Goal: Book appointment/travel/reservation

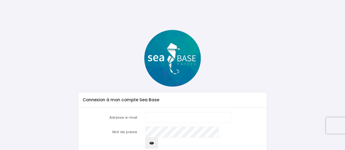
scroll to position [34, 0]
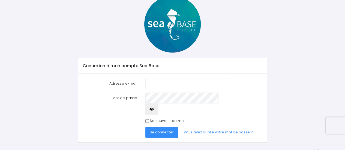
type input "[EMAIL_ADDRESS][DOMAIN_NAME]"
click at [147, 119] on input "Se souvenir de moi" at bounding box center [147, 121] width 4 height 4
checkbox input "true"
click at [159, 130] on span "Se connecter" at bounding box center [162, 132] width 24 height 5
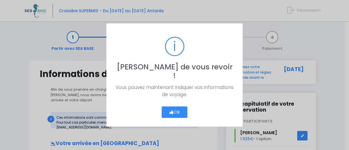
click at [173, 107] on button "Ok" at bounding box center [175, 112] width 26 height 11
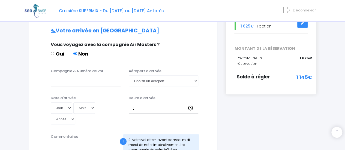
scroll to position [104, 0]
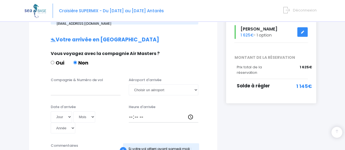
click at [95, 91] on div "Compagnie & Numéro de vol Aéroport d'arrivée [GEOGRAPHIC_DATA] un aéroport Hurg…" at bounding box center [123, 88] width 175 height 22
click at [83, 86] on input "Compagnie & Numéro de vol" at bounding box center [86, 90] width 70 height 11
paste input "EJU3895"
type input "EJU3895"
click at [145, 85] on select "Choisir un aéroport Hurghada Marsa Alam" at bounding box center [164, 90] width 70 height 11
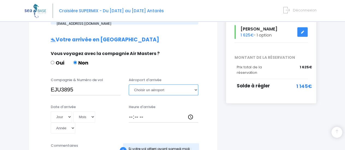
select select "Marsa Alam"
click at [129, 85] on select "Choisir un aéroport Hurghada Marsa Alam" at bounding box center [164, 90] width 70 height 11
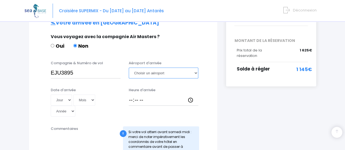
scroll to position [122, 0]
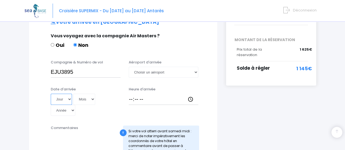
click at [66, 96] on select "Jour 01 02 03 04 05 06 07 08 09 10 11 12 13 14 15 16 17 18 19 20 21 22 23 24 25…" at bounding box center [61, 99] width 21 height 11
click at [65, 96] on select "Jour 01 02 03 04 05 06 07 08 09 10 11 12 13 14 15 16 17 18 19 20 21 22 23 24 25…" at bounding box center [61, 99] width 21 height 11
click at [63, 97] on select "Jour 01 02 03 04 05 06 07 08 09 10 11 12 13 14 15 16 17 18 19 20 21 22 23 24 25…" at bounding box center [61, 99] width 21 height 11
select select "18"
click at [51, 94] on select "Jour 01 02 03 04 05 06 07 08 09 10 11 12 13 14 15 16 17 18 19 20 21 22 23 24 25…" at bounding box center [61, 99] width 21 height 11
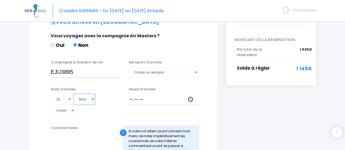
click at [80, 94] on select "Mois 01 02 03 04 05 06 07 08 09 10 11 12" at bounding box center [84, 99] width 22 height 11
select select "10"
click at [73, 94] on select "Mois 01 02 03 04 05 06 07 08 09 10 11 12" at bounding box center [84, 99] width 22 height 11
click at [75, 105] on select "Année 2045 2044 2043 2042 2041 2040 2039 2038 2037 2036 2035 2034 2033 2032 203…" at bounding box center [63, 110] width 25 height 11
select select "2025"
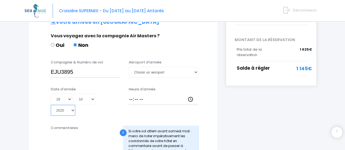
click at [75, 105] on select "Année 2045 2044 2043 2042 2041 2040 2039 2038 2037 2036 2035 2034 2033 2032 203…" at bounding box center [63, 110] width 25 height 11
type input "2025-10-18"
click at [146, 94] on input "Heure d'arrivée" at bounding box center [164, 99] width 70 height 11
type input "19:20"
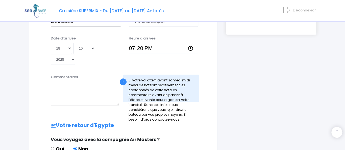
scroll to position [172, 0]
click at [79, 82] on textarea "Commentaires" at bounding box center [85, 94] width 68 height 24
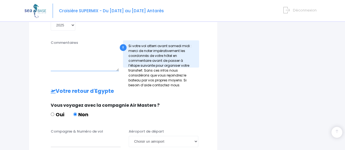
scroll to position [213, 0]
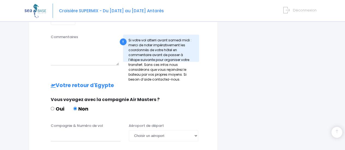
click at [85, 123] on label "Compagnie & Numéro de vol" at bounding box center [77, 125] width 52 height 5
click at [85, 130] on input "Compagnie & Numéro de vol" at bounding box center [86, 135] width 70 height 11
paste input "EJU3896"
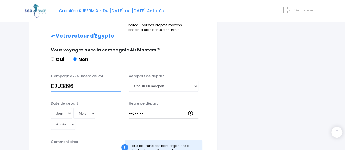
scroll to position [262, 0]
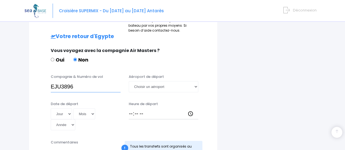
type input "EJU3896"
click at [64, 109] on select "Jour 01 02 03 04 05 06 07 08 09 10 11 12 13 14 15 16 17 18 19 20 21 22 23 24 25…" at bounding box center [61, 114] width 21 height 11
select select "25"
click at [51, 109] on select "Jour 01 02 03 04 05 06 07 08 09 10 11 12 13 14 15 16 17 18 19 20 21 22 23 24 25…" at bounding box center [61, 114] width 21 height 11
click at [87, 109] on select "Mois 01 02 03 04 05 06 07 08 09 10 11 12" at bounding box center [84, 114] width 22 height 11
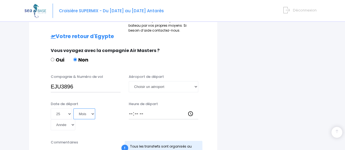
select select "10"
click at [73, 109] on select "Mois 01 02 03 04 05 06 07 08 09 10 11 12" at bounding box center [84, 114] width 22 height 11
click at [75, 119] on select "Année 2045 2044 2043 2042 2041 2040 2039 2038 2037 2036 2035 2034 2033 2032 203…" at bounding box center [63, 124] width 25 height 11
select select "2025"
click at [75, 119] on select "Année 2045 2044 2043 2042 2041 2040 2039 2038 2037 2036 2035 2034 2033 2032 203…" at bounding box center [63, 124] width 25 height 11
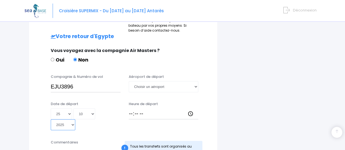
type input "2025-10-25"
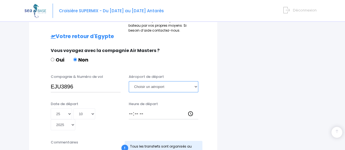
click at [151, 81] on select "Choisir un aéroport Hurghada Marsa Alam" at bounding box center [164, 86] width 70 height 11
select select "Marsa Alam"
click at [129, 81] on select "Choisir un aéroport Hurghada Marsa Alam" at bounding box center [164, 86] width 70 height 11
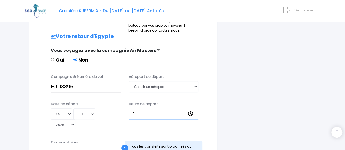
click at [139, 109] on input "Heure de départ" at bounding box center [164, 114] width 70 height 11
type input "20:05"
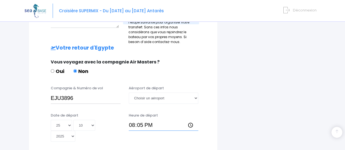
scroll to position [250, 0]
click at [207, 113] on div "Date de départ Jour 01 02 03 04 05 06 07 08 09 10 11 12 13 14 15 16 17 18 19 20…" at bounding box center [123, 129] width 175 height 33
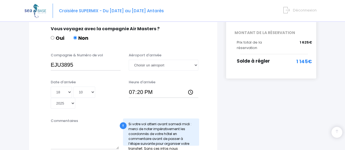
scroll to position [128, 0]
click at [61, 60] on input "EJU3895" at bounding box center [86, 65] width 70 height 11
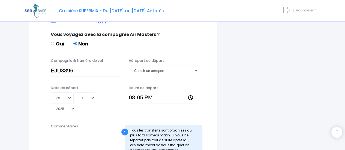
scroll to position [352, 0]
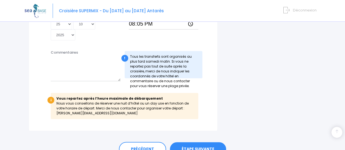
click at [201, 142] on link "ÉTAPE SUIVANTE" at bounding box center [198, 149] width 56 height 14
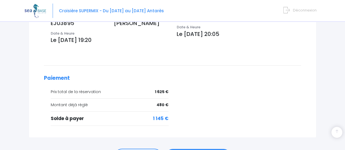
scroll to position [232, 0]
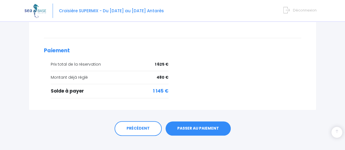
click at [194, 127] on link "PASSER AU PAIEMENT" at bounding box center [198, 129] width 65 height 14
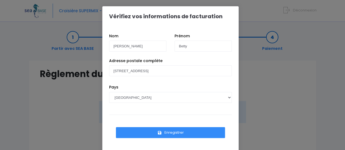
click at [169, 132] on button "Enregistrer" at bounding box center [170, 132] width 109 height 11
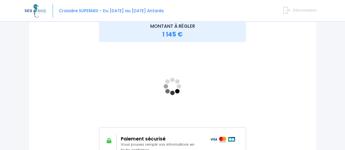
scroll to position [81, 0]
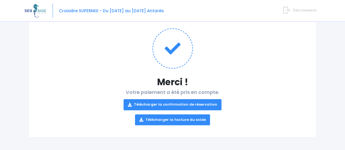
scroll to position [53, 0]
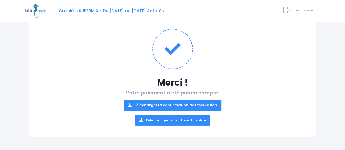
click at [185, 102] on link "Télécharger la confirmation de réservation" at bounding box center [173, 105] width 98 height 11
